Goal: Task Accomplishment & Management: Manage account settings

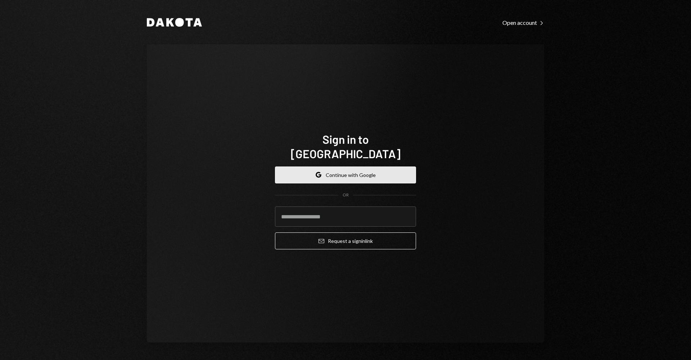
drag, startPoint x: 383, startPoint y: 160, endPoint x: 371, endPoint y: 167, distance: 14.4
click at [383, 166] on button "Google Continue with Google" at bounding box center [345, 174] width 141 height 17
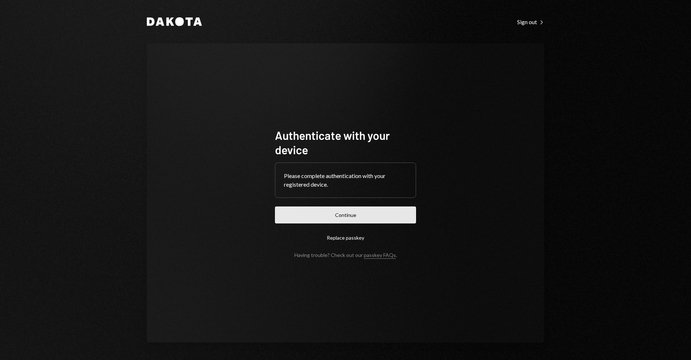
click at [354, 216] on button "Continue" at bounding box center [345, 214] width 141 height 17
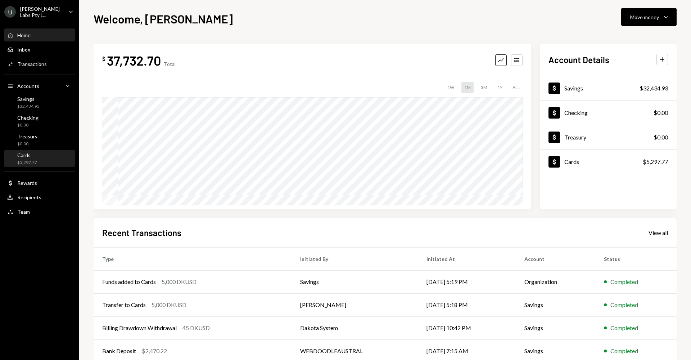
click at [35, 154] on div "Cards" at bounding box center [27, 155] width 20 height 6
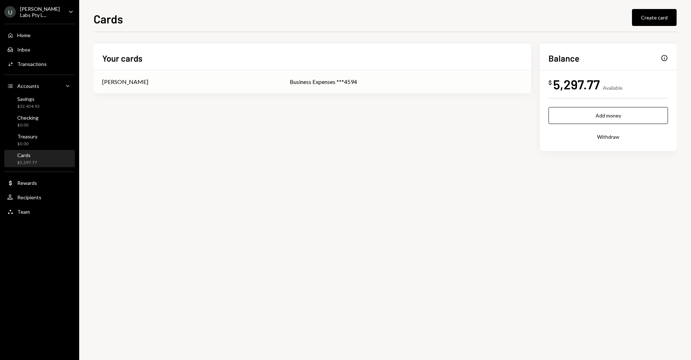
click at [296, 77] on div "Business Expenses ***4594" at bounding box center [406, 81] width 233 height 9
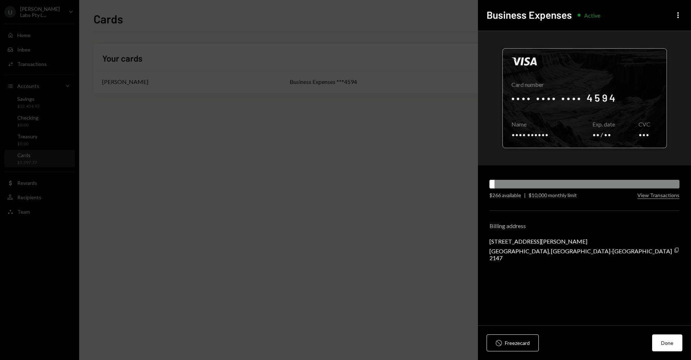
click at [592, 78] on div at bounding box center [585, 98] width 164 height 99
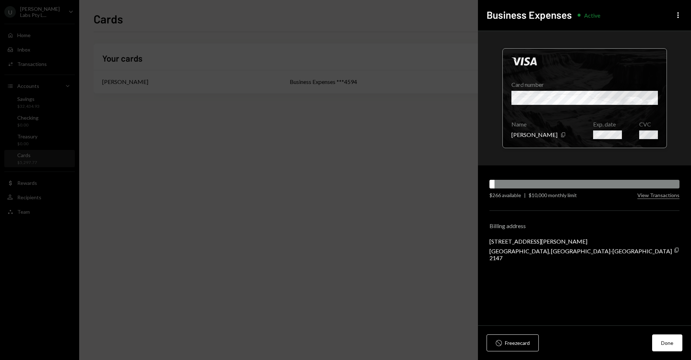
click at [630, 90] on div at bounding box center [585, 98] width 164 height 99
click at [563, 126] on div at bounding box center [585, 98] width 164 height 99
drag, startPoint x: 552, startPoint y: 251, endPoint x: 492, endPoint y: 246, distance: 59.6
click at [489, 245] on div "Visa Card number Name Ryan Soury Copy Exp. date CVC $266 available | $10,000 mo…" at bounding box center [584, 178] width 213 height 294
copy div "Seven Hills, AU-NSW 2147"
